Goal: Information Seeking & Learning: Learn about a topic

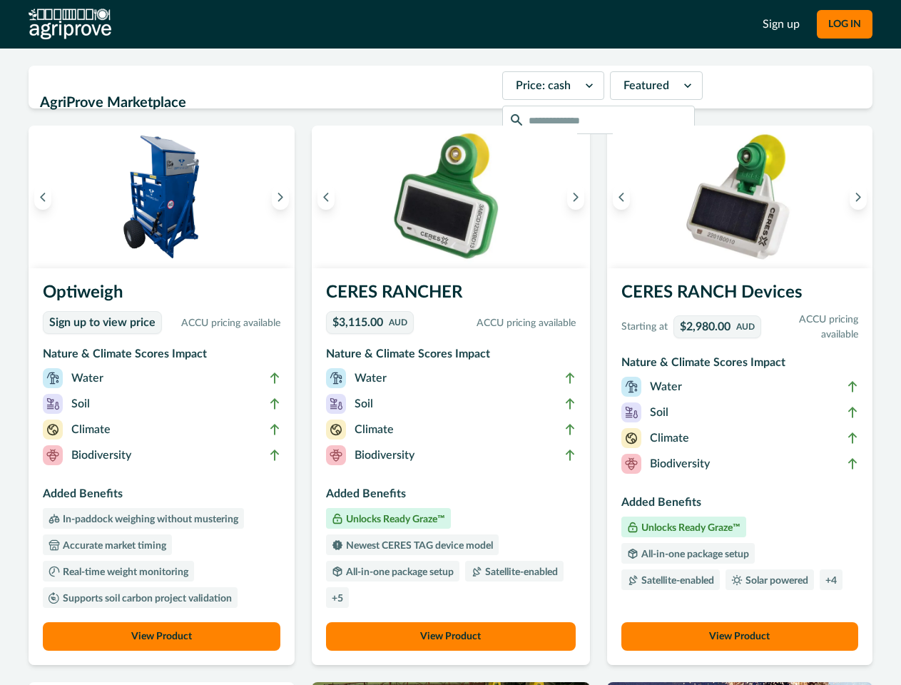
click at [844, 24] on button "LOG IN" at bounding box center [845, 24] width 56 height 29
click at [43, 197] on icon "Previous image" at bounding box center [43, 197] width 10 height 10
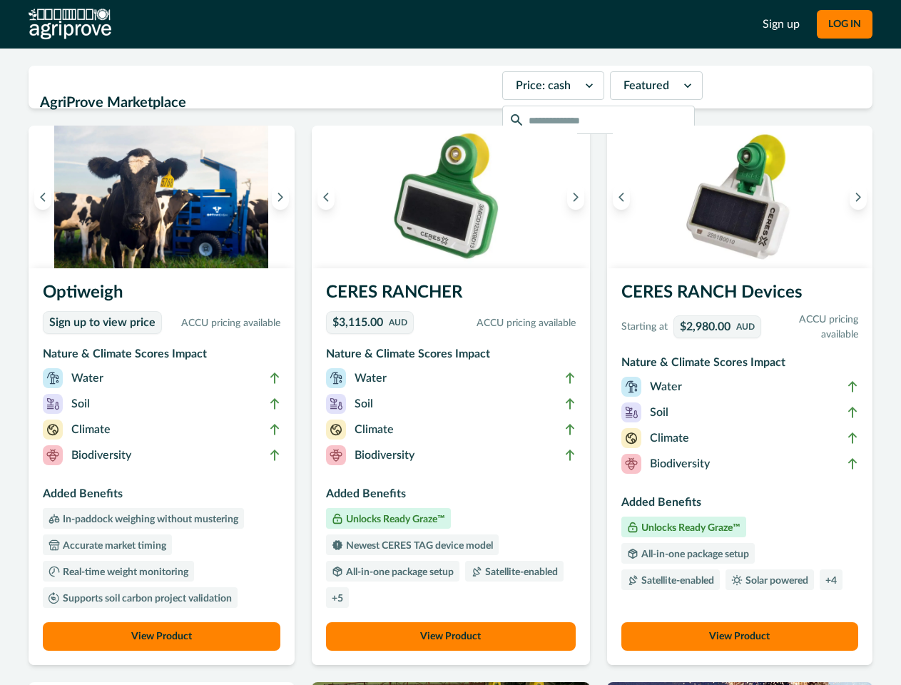
click at [284, 197] on icon "Next image" at bounding box center [280, 197] width 10 height 10
click at [163, 466] on li "Biodiversity" at bounding box center [161, 458] width 237 height 26
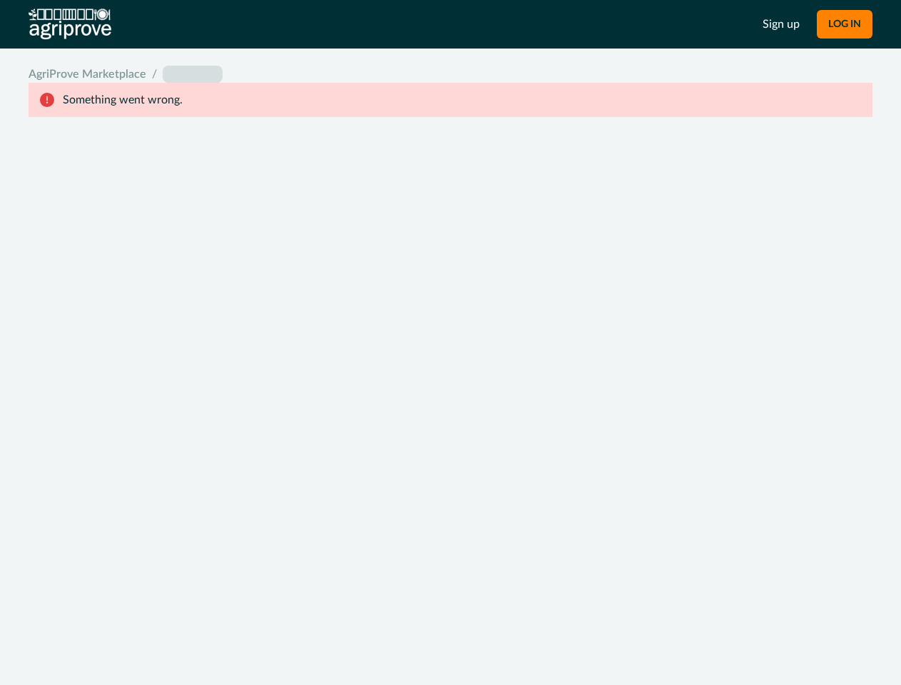
click at [163, 636] on body "Sign up LOG IN AgriProve Marketplace / placeholder Something went wrong." at bounding box center [450, 342] width 901 height 685
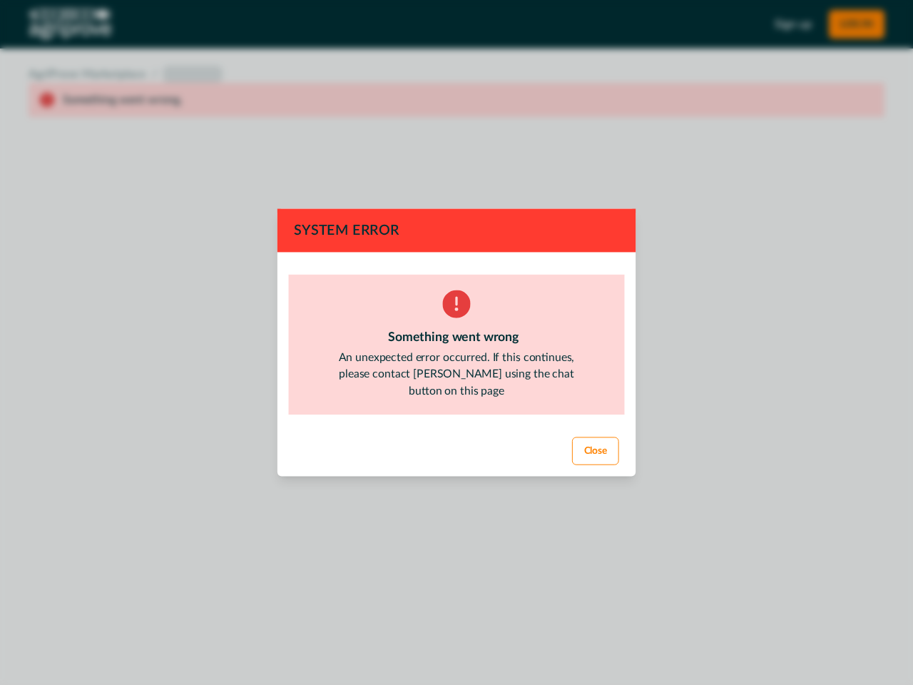
click at [329, 197] on div "System Error Something went wrong An unexpected error occurred. If this continu…" at bounding box center [456, 342] width 913 height 685
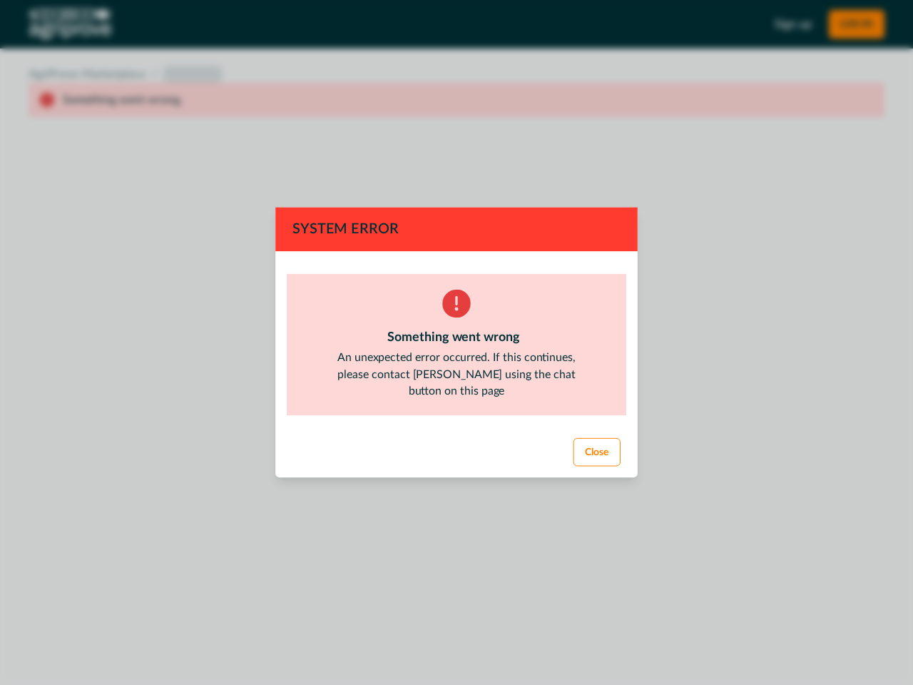
click at [571, 197] on div "System Error Something went wrong An unexpected error occurred. If this continu…" at bounding box center [456, 342] width 913 height 685
click at [450, 466] on footer "Close" at bounding box center [456, 452] width 365 height 51
click at [450, 636] on div "System Error Something went wrong An unexpected error occurred. If this continu…" at bounding box center [456, 342] width 913 height 685
